Goal: Task Accomplishment & Management: Use online tool/utility

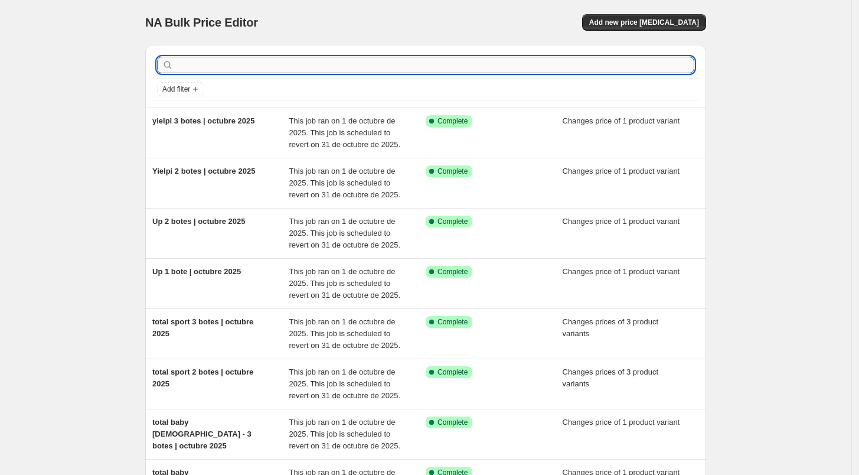
click at [451, 71] on input "text" at bounding box center [435, 65] width 519 height 17
type input "mommy"
